Goal: Transaction & Acquisition: Book appointment/travel/reservation

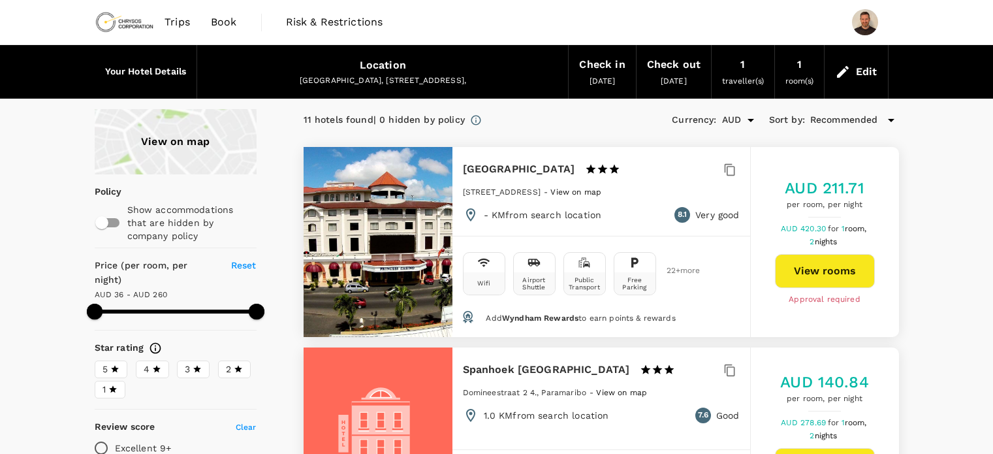
type input "259.51"
